Goal: Contribute content: Add original content to the website for others to see

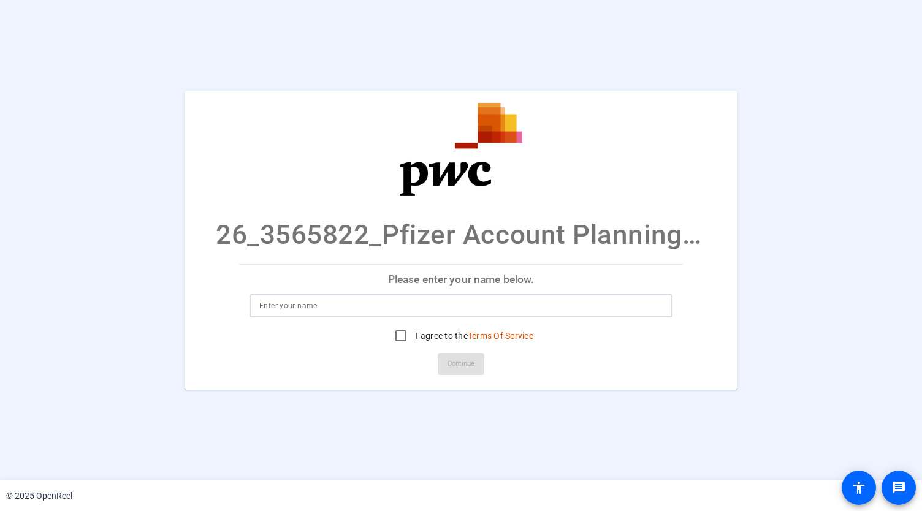
click at [398, 306] on input at bounding box center [460, 305] width 403 height 15
type input "[PERSON_NAME]"
click at [398, 333] on input "I agree to the Terms Of Service" at bounding box center [400, 336] width 25 height 25
checkbox input "true"
click at [271, 298] on input "[PERSON_NAME]" at bounding box center [460, 305] width 403 height 15
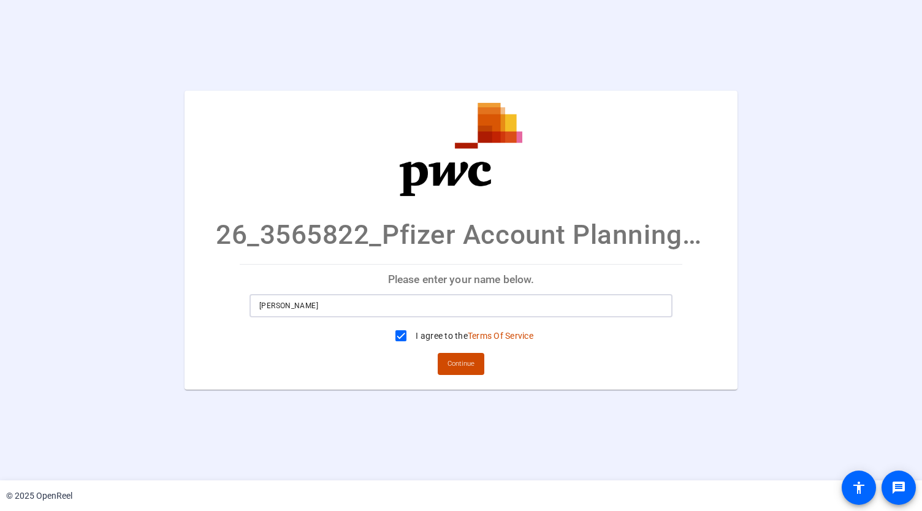
click at [282, 303] on input "[PERSON_NAME]" at bounding box center [460, 305] width 403 height 15
type input "[PERSON_NAME]"
click at [456, 366] on span "Continue" at bounding box center [460, 364] width 27 height 18
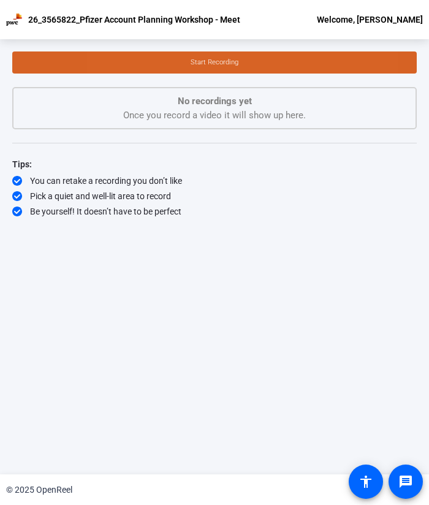
click at [174, 68] on span at bounding box center [214, 62] width 404 height 29
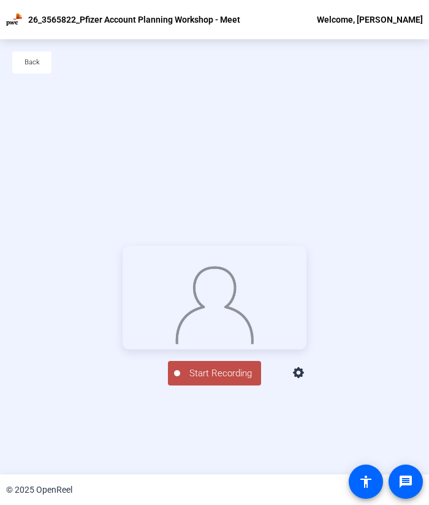
click at [214, 381] on span "Start Recording" at bounding box center [220, 373] width 81 height 14
click at [221, 375] on div "Stop Recording" at bounding box center [220, 368] width 61 height 14
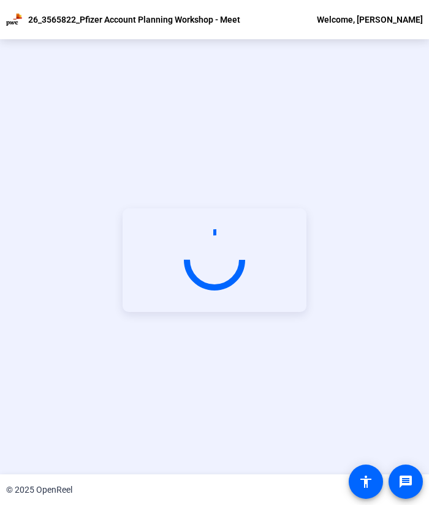
scroll to position [59, 0]
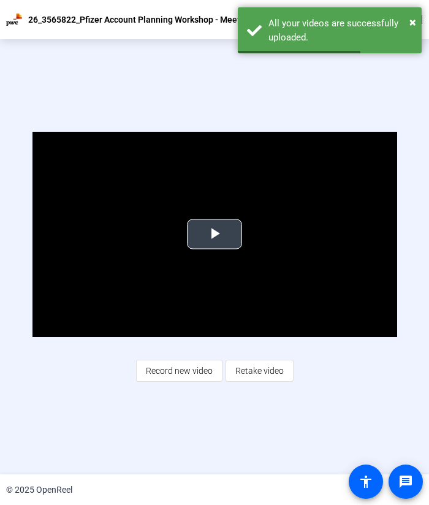
click at [214, 234] on span "Video Player" at bounding box center [214, 234] width 0 height 0
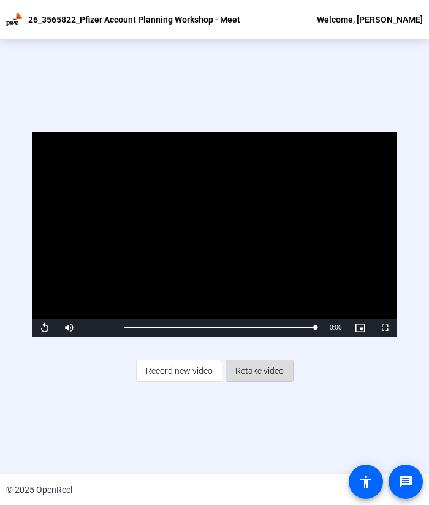
click at [248, 378] on span "Retake video" at bounding box center [259, 370] width 48 height 23
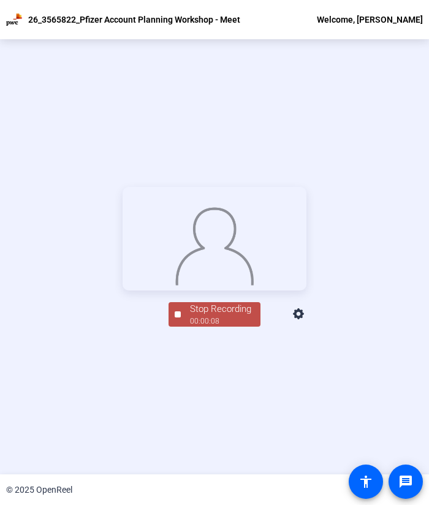
click at [186, 327] on span "Stop Recording 00:00:08" at bounding box center [221, 314] width 80 height 25
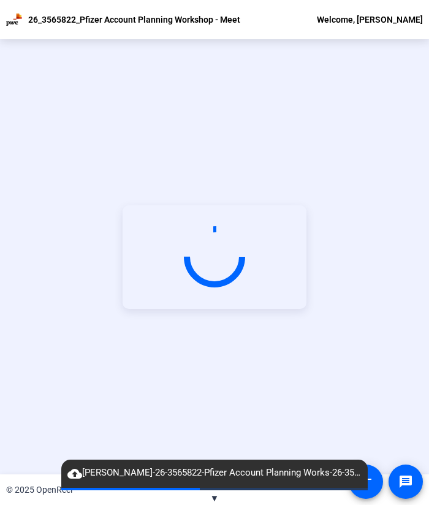
click at [174, 84] on div "Start Recording" at bounding box center [214, 256] width 429 height 435
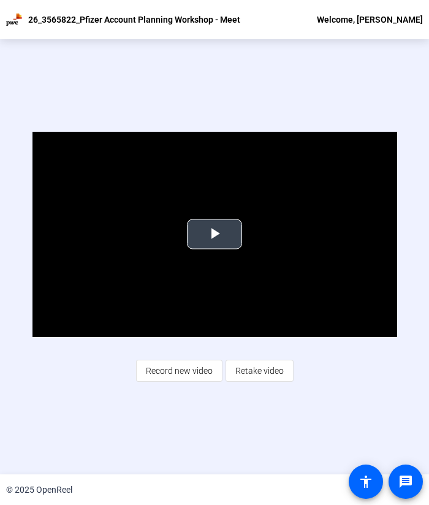
click at [214, 234] on span "Video Player" at bounding box center [214, 234] width 0 height 0
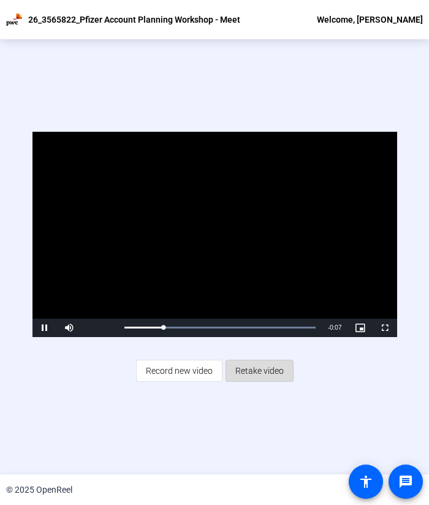
click at [250, 372] on span "Retake video" at bounding box center [259, 370] width 48 height 23
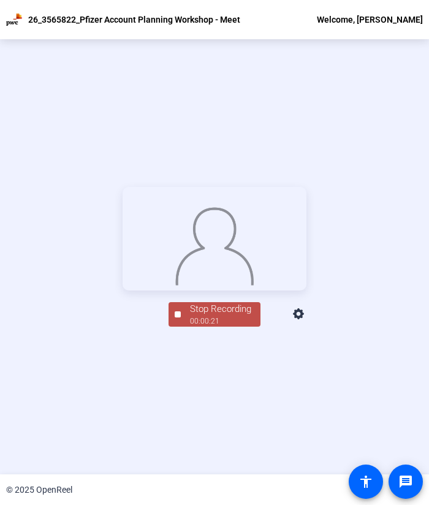
click at [195, 327] on div "00:00:21" at bounding box center [220, 321] width 61 height 11
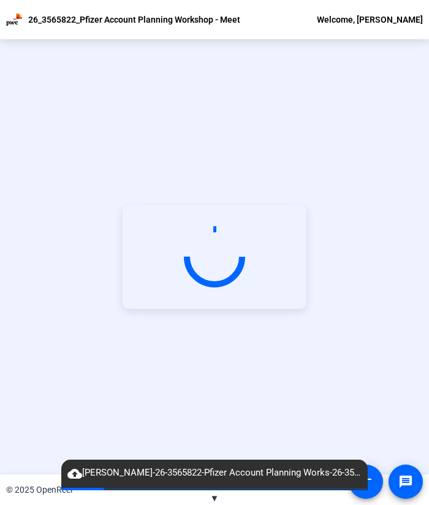
click at [152, 131] on div "Start Recording" at bounding box center [214, 256] width 429 height 435
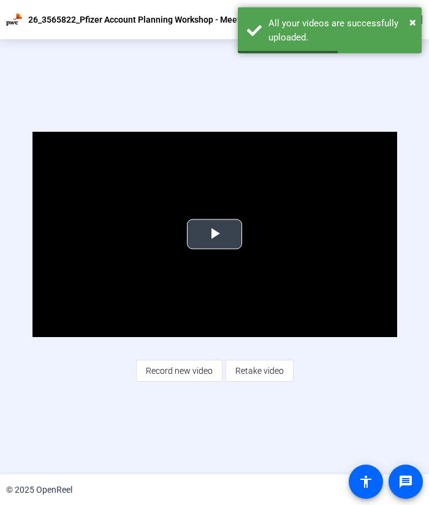
click at [214, 234] on span "Video Player" at bounding box center [214, 234] width 0 height 0
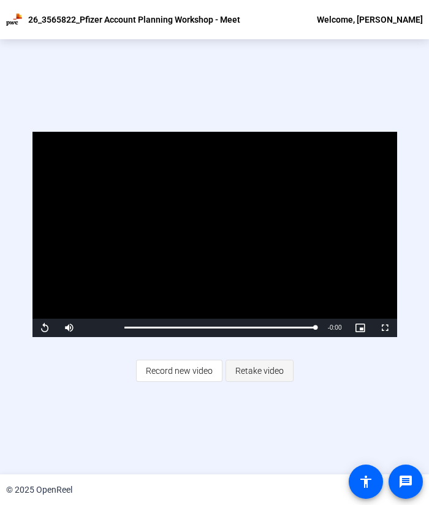
click at [265, 368] on span "Retake video" at bounding box center [259, 370] width 48 height 23
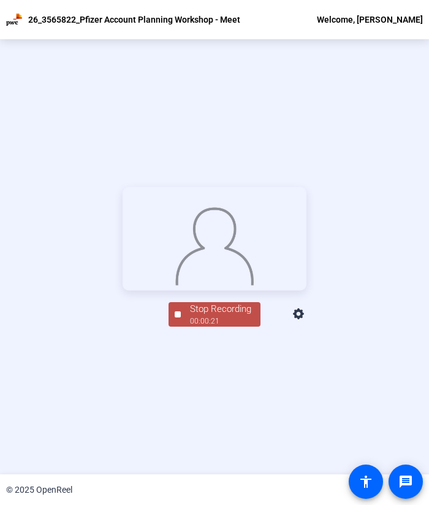
click at [224, 316] on div "Stop Recording" at bounding box center [220, 309] width 61 height 14
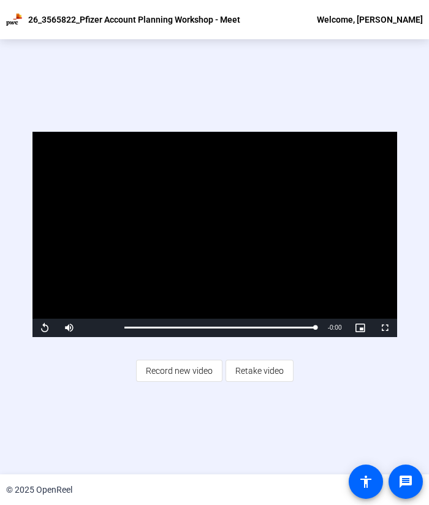
click at [163, 243] on video "Video Player" at bounding box center [214, 234] width 365 height 205
drag, startPoint x: 308, startPoint y: 327, endPoint x: 95, endPoint y: 330, distance: 213.3
click at [95, 330] on div "Play Mute 46% Current Time 0:00 / Duration 0:22 Loaded : 100.00% 0:01 0:00 Stre…" at bounding box center [214, 328] width 365 height 18
click at [187, 374] on span "Record new video" at bounding box center [179, 370] width 67 height 23
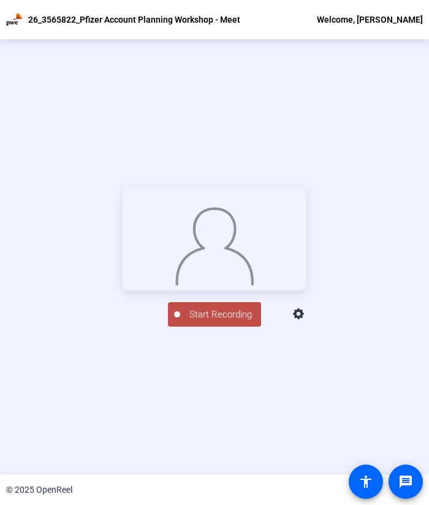
click at [208, 322] on span "Start Recording" at bounding box center [220, 315] width 81 height 14
click at [127, 327] on div "Stop Recording 00:00:16 person Hide Overlay flip Flip Camera Camera" at bounding box center [215, 313] width 184 height 27
click at [222, 316] on div "Stop Recording" at bounding box center [220, 309] width 61 height 14
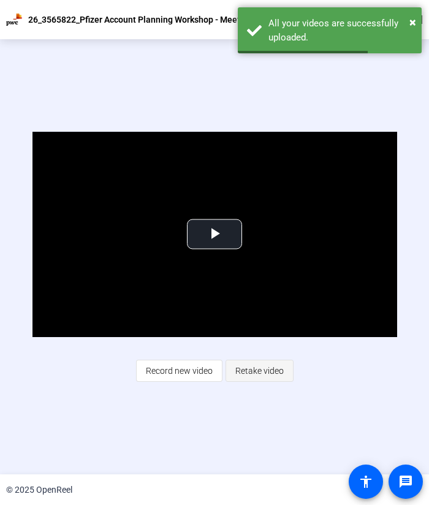
click at [260, 371] on span "Retake video" at bounding box center [259, 370] width 48 height 23
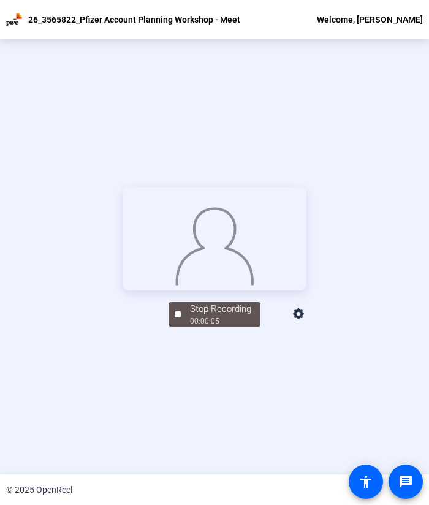
click at [71, 405] on div "Stop Recording 00:00:05 person Hide Overlay flip Flip Camera Camera" at bounding box center [214, 256] width 429 height 435
click at [222, 327] on div "00:00:06" at bounding box center [220, 321] width 61 height 11
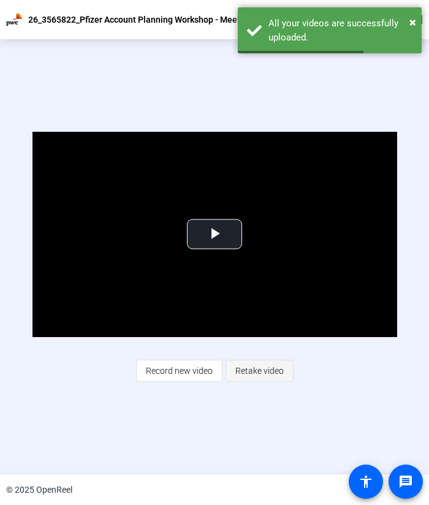
click at [262, 373] on span "Retake video" at bounding box center [259, 370] width 48 height 23
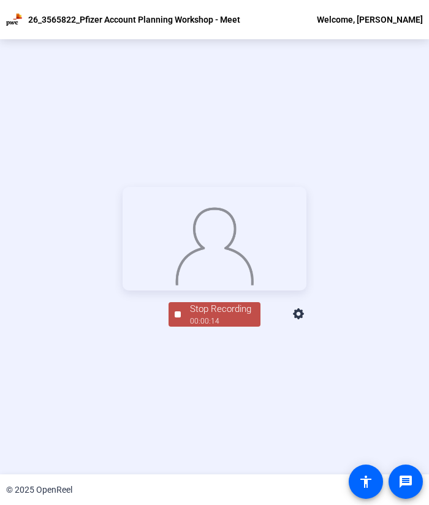
click at [127, 389] on div "Stop Recording 00:00:14 person Hide Overlay flip Flip Camera Camera" at bounding box center [214, 256] width 429 height 435
click at [218, 327] on div "00:00:15" at bounding box center [220, 321] width 61 height 11
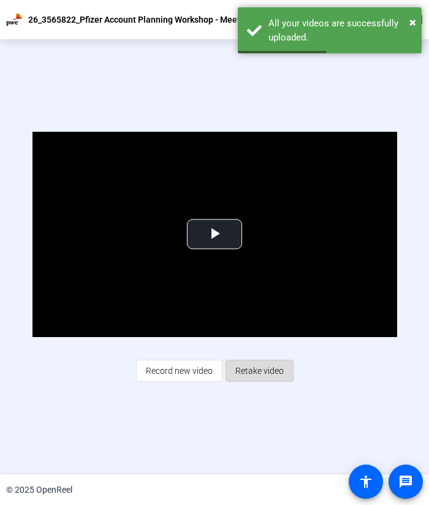
click at [262, 363] on span "Retake video" at bounding box center [259, 370] width 48 height 23
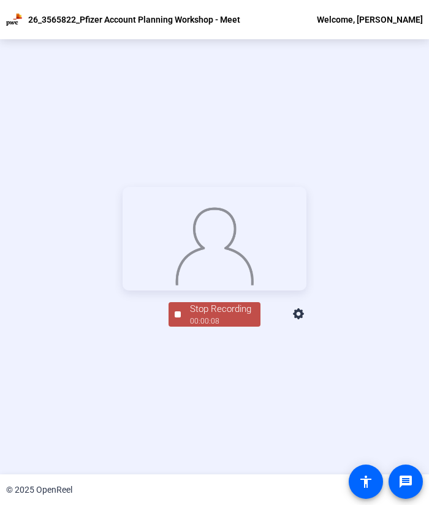
click at [129, 378] on div "Stop Recording 00:00:08 person Hide Overlay flip Flip Camera Camera" at bounding box center [214, 256] width 429 height 435
click at [208, 327] on div "00:00:09" at bounding box center [220, 321] width 61 height 11
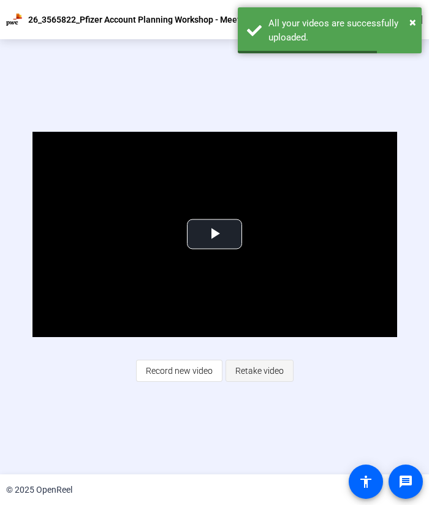
click at [249, 373] on span "Retake video" at bounding box center [259, 370] width 48 height 23
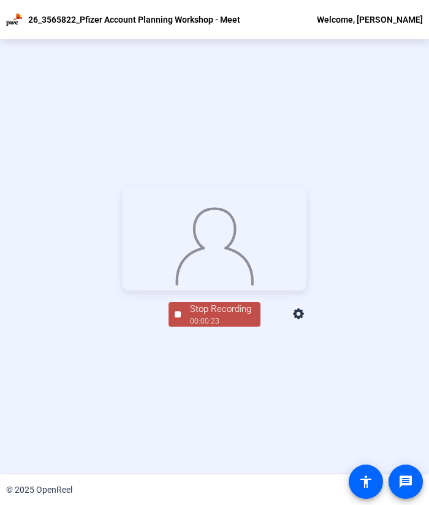
click at [170, 327] on button "Stop Recording 00:00:23" at bounding box center [215, 314] width 92 height 25
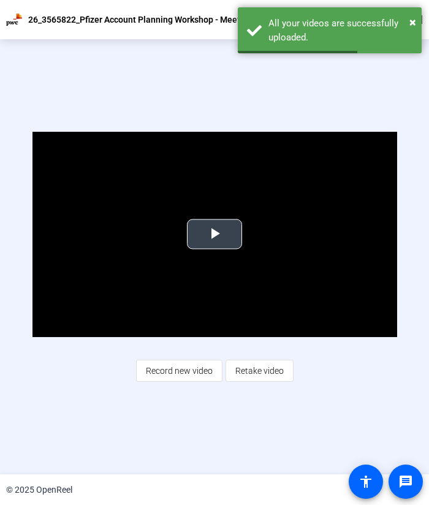
click at [214, 234] on span "Video Player" at bounding box center [214, 234] width 0 height 0
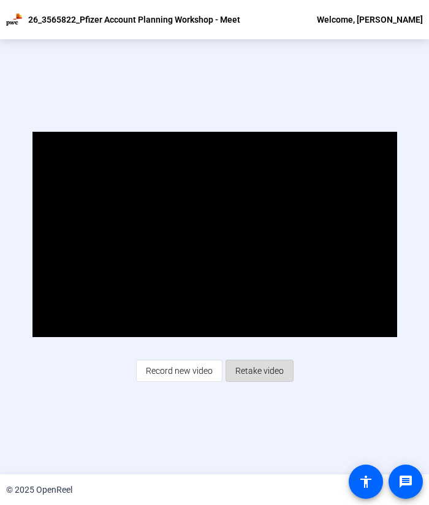
click at [271, 368] on span "Retake video" at bounding box center [259, 370] width 48 height 23
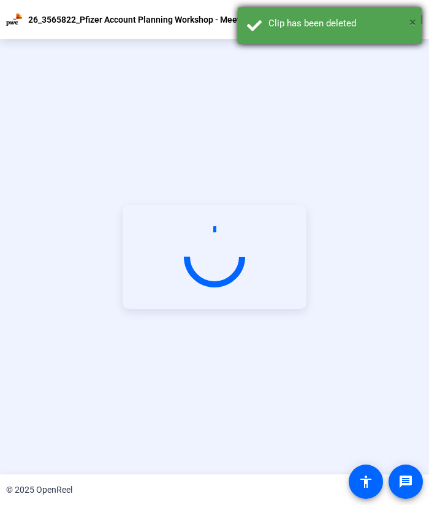
click at [413, 21] on span "×" at bounding box center [412, 22] width 7 height 15
